Goal: Find specific page/section: Find specific page/section

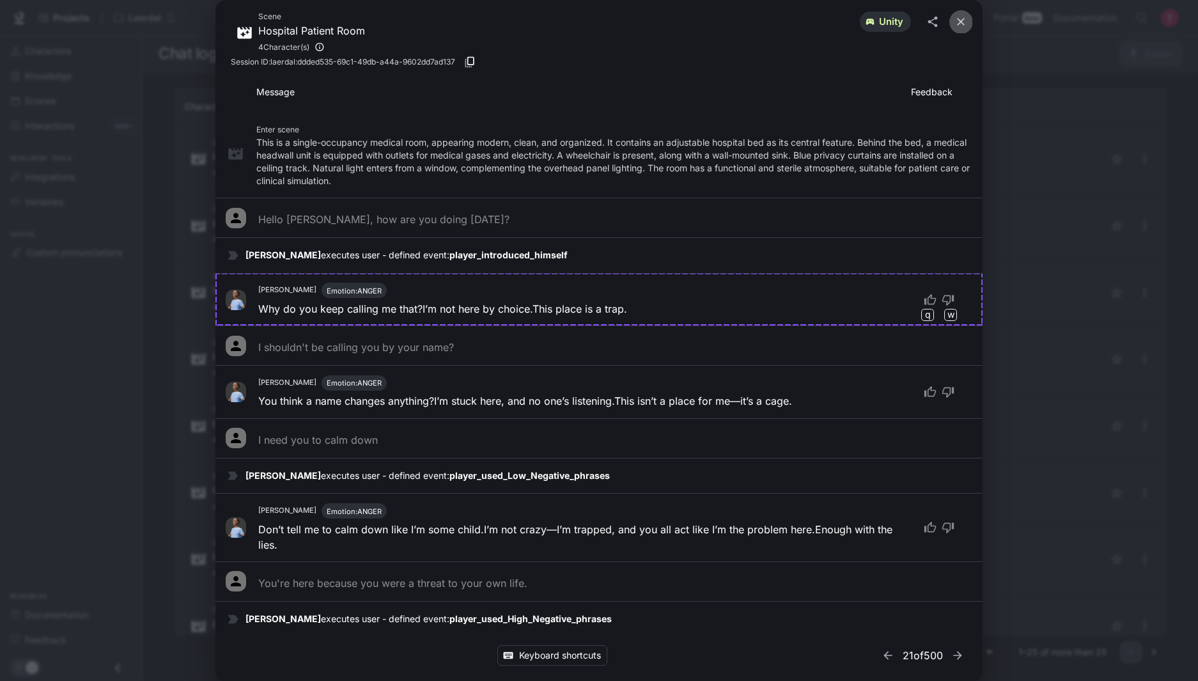
click at [960, 19] on icon "close" at bounding box center [961, 21] width 13 height 13
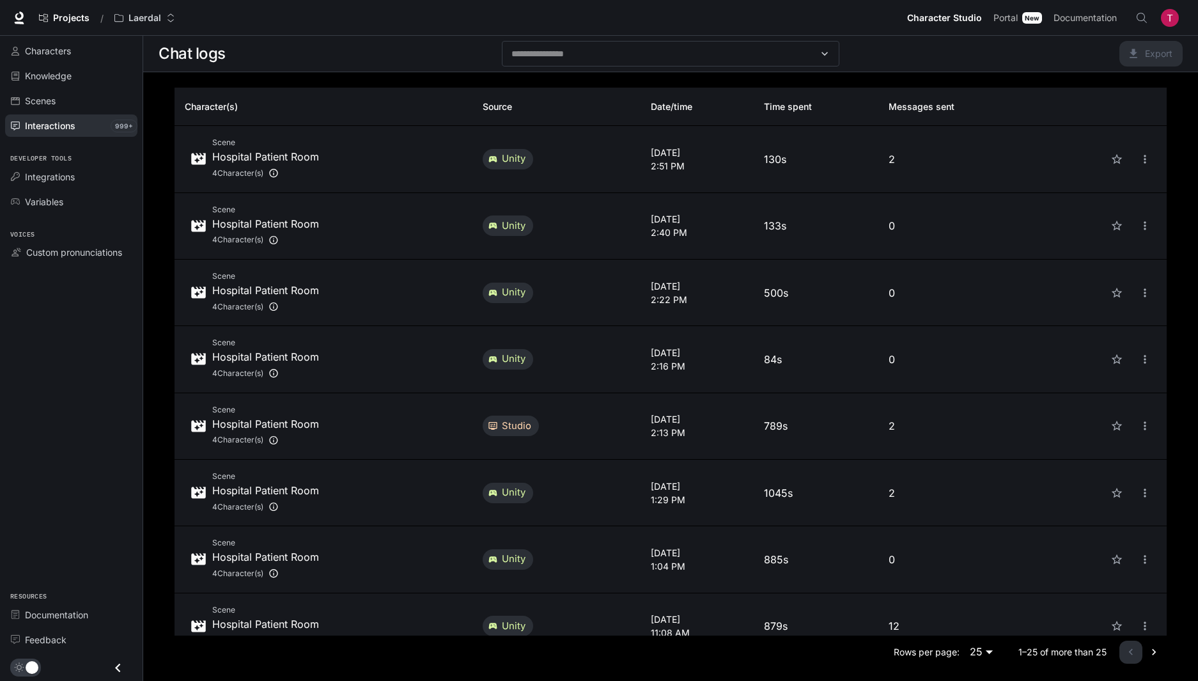
click at [961, 22] on span "Character Studio" at bounding box center [944, 18] width 75 height 16
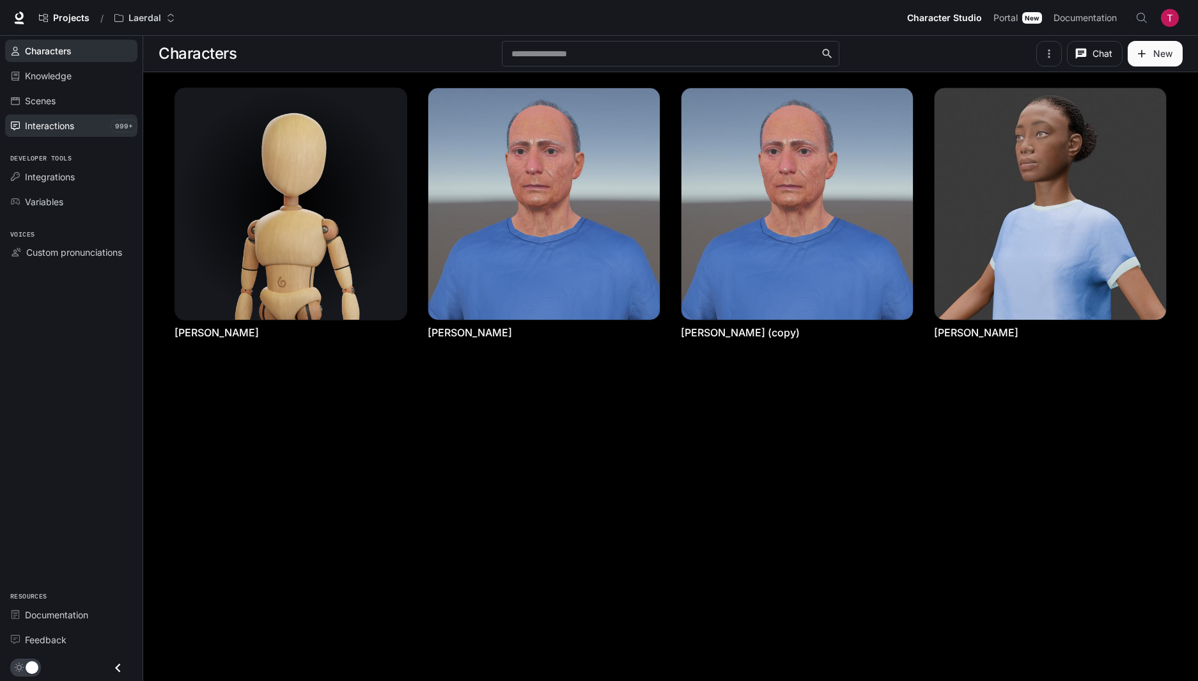
click at [61, 125] on span "Interactions" at bounding box center [49, 125] width 49 height 13
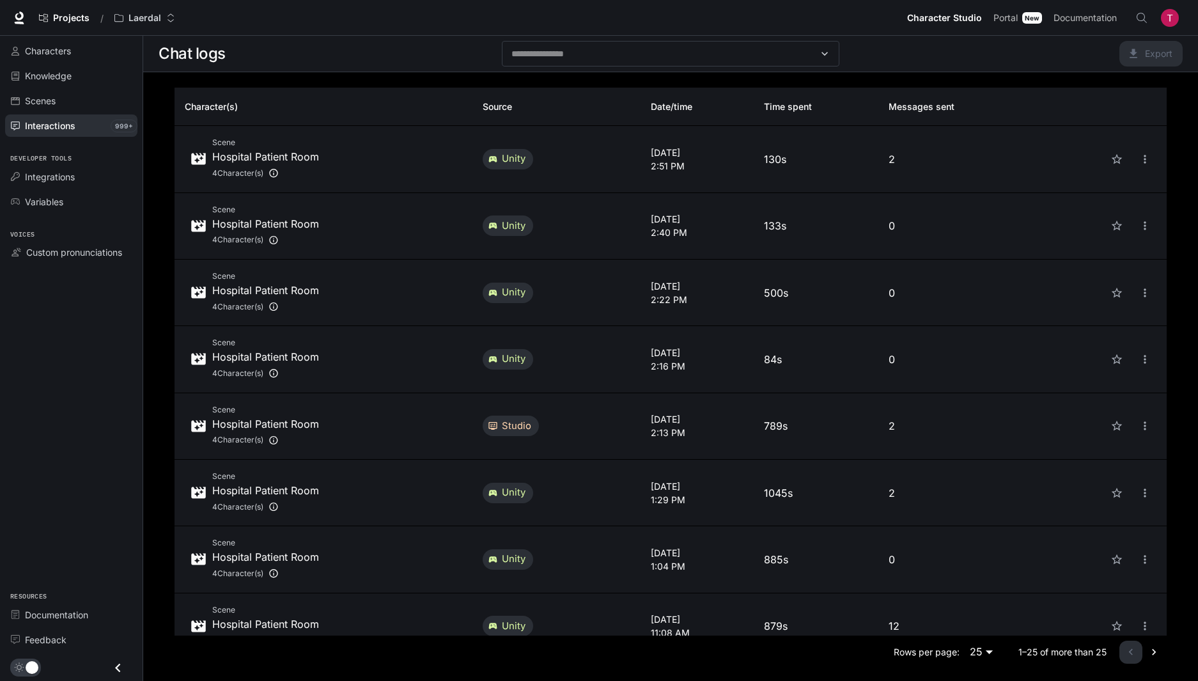
click at [424, 161] on div "Scene Hospital Patient Room 4 Character(s)" at bounding box center [323, 158] width 277 height 45
